Goal: Information Seeking & Learning: Compare options

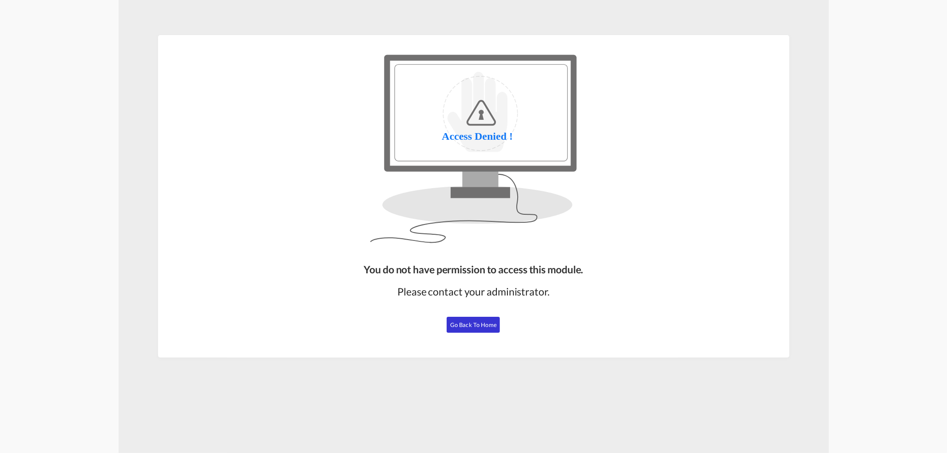
click at [464, 320] on button "Go Back to Home" at bounding box center [473, 325] width 53 height 16
click at [458, 329] on button "Go Back to Home" at bounding box center [473, 325] width 53 height 16
